Goal: Find contact information: Find contact information

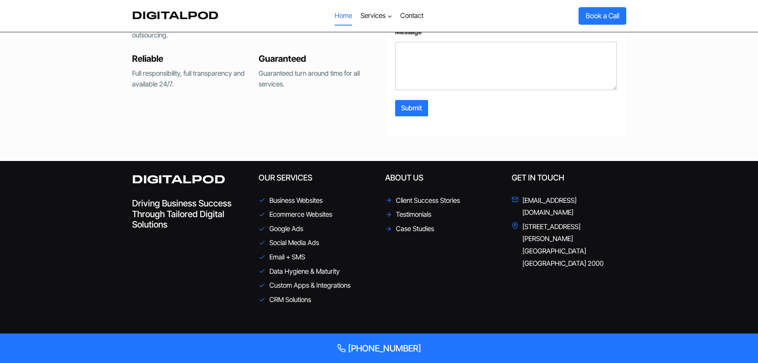
scroll to position [1841, 0]
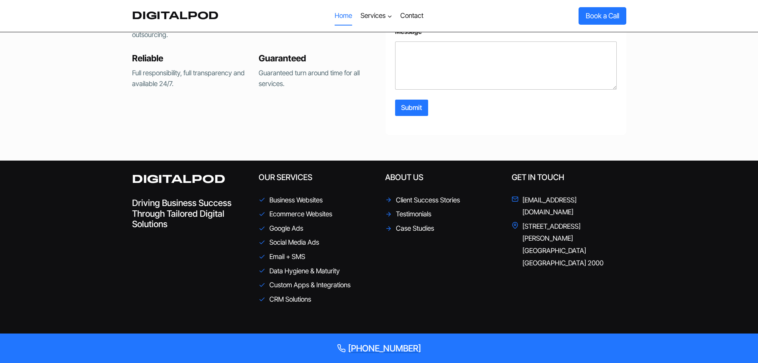
drag, startPoint x: 431, startPoint y: 338, endPoint x: 368, endPoint y: 351, distance: 63.9
click at [368, 351] on div "[PHONE_NUMBER]" at bounding box center [379, 347] width 758 height 29
copy span "405 253 206"
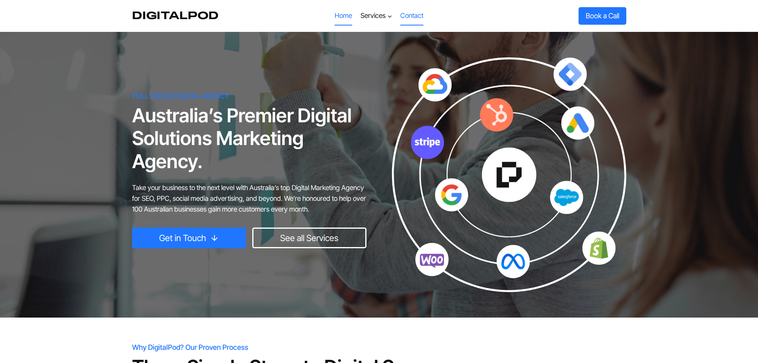
click at [408, 16] on link "Contact" at bounding box center [411, 15] width 31 height 19
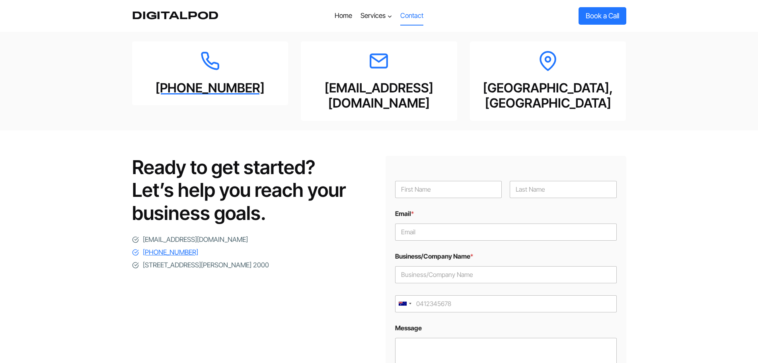
click at [79, 195] on div "Ready to get started? Let’s help you reach your business goals. info@digitalpod…" at bounding box center [379, 309] width 758 height 358
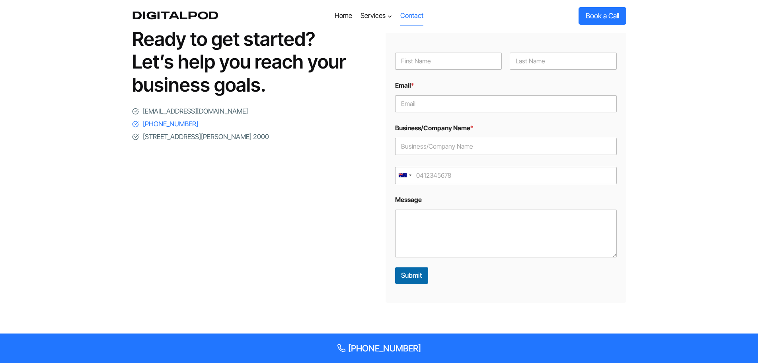
scroll to position [113, 0]
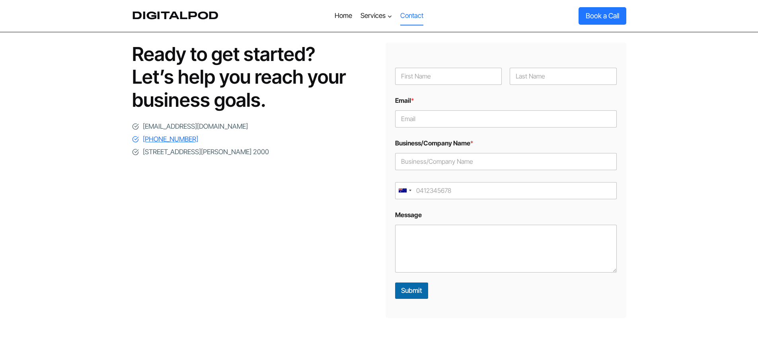
click at [70, 88] on div "Ready to get started? Let’s help you reach your business goals. info@digitalpod…" at bounding box center [379, 196] width 758 height 358
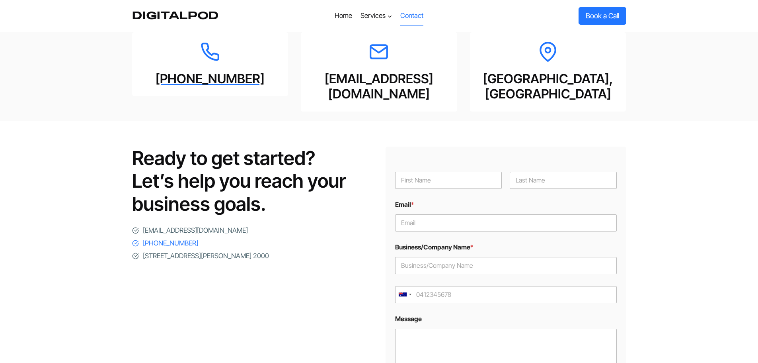
scroll to position [0, 0]
